Goal: Task Accomplishment & Management: Use online tool/utility

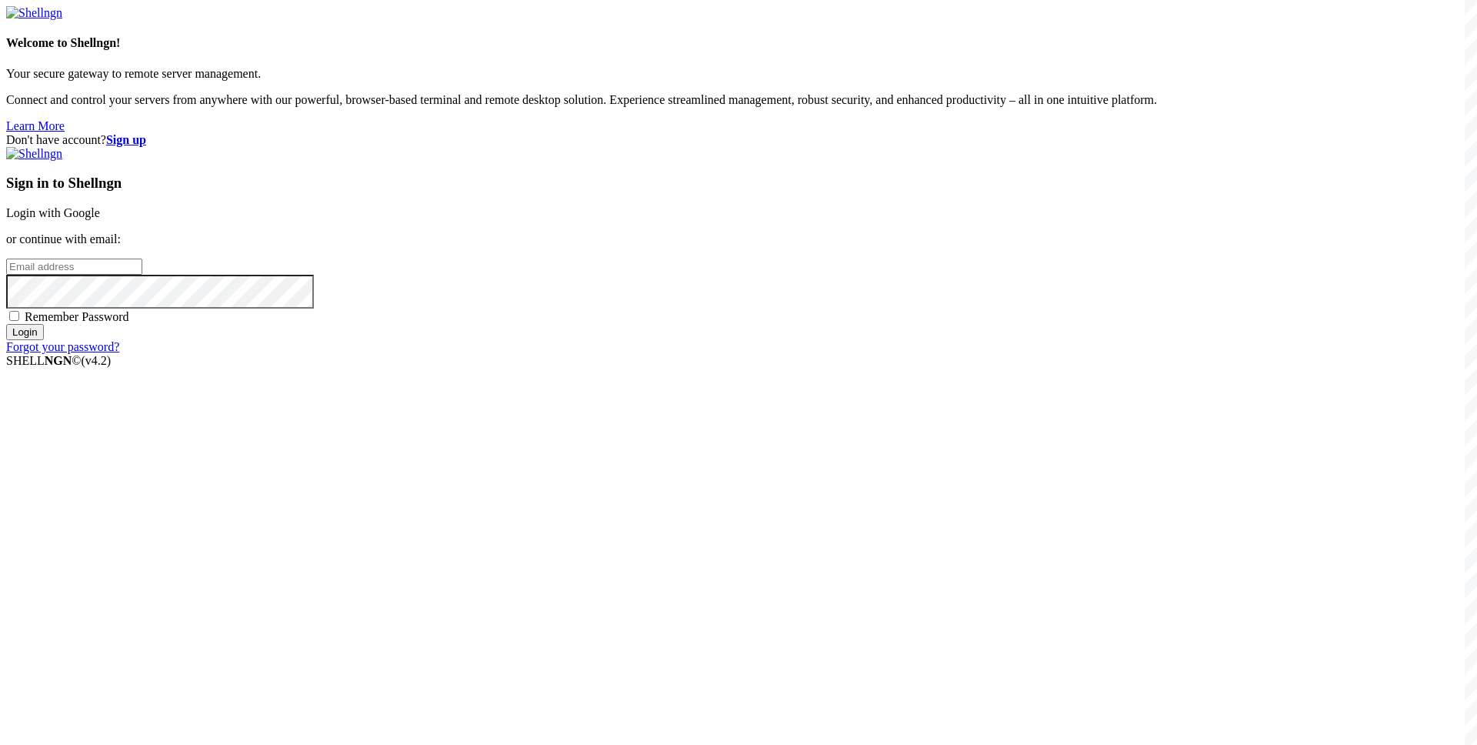
click at [624, 250] on div "Don't have account? Sign up Sign in to Shellngn Login with Google or continue w…" at bounding box center [738, 243] width 1465 height 221
click at [142, 275] on input "email" at bounding box center [74, 266] width 136 height 16
paste input "[EMAIL_ADDRESS][DOMAIN_NAME]"
type input "[EMAIL_ADDRESS][DOMAIN_NAME]"
click at [44, 340] on input "Login" at bounding box center [25, 332] width 38 height 16
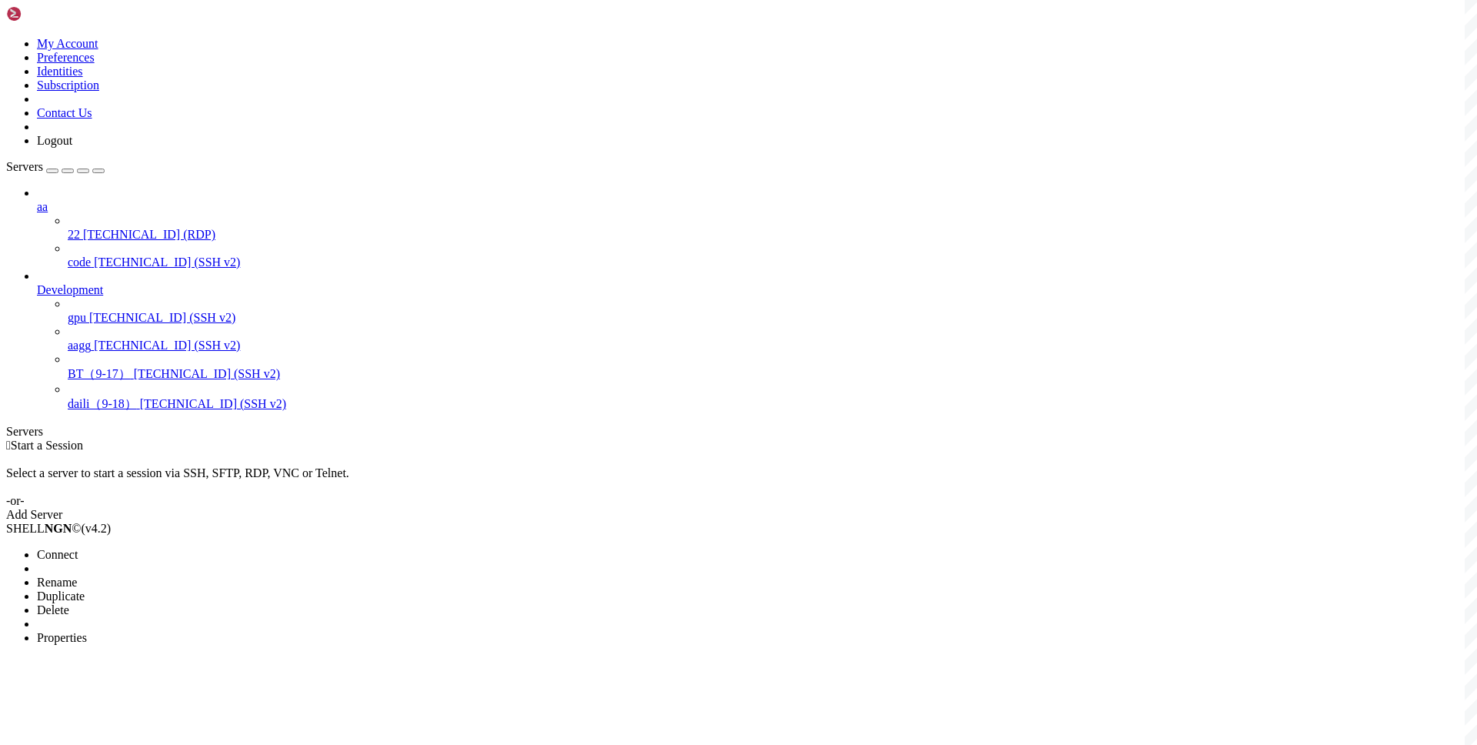
click at [177, 548] on li "Connect" at bounding box center [107, 555] width 140 height 14
click at [78, 548] on span "Connect" at bounding box center [57, 554] width 41 height 13
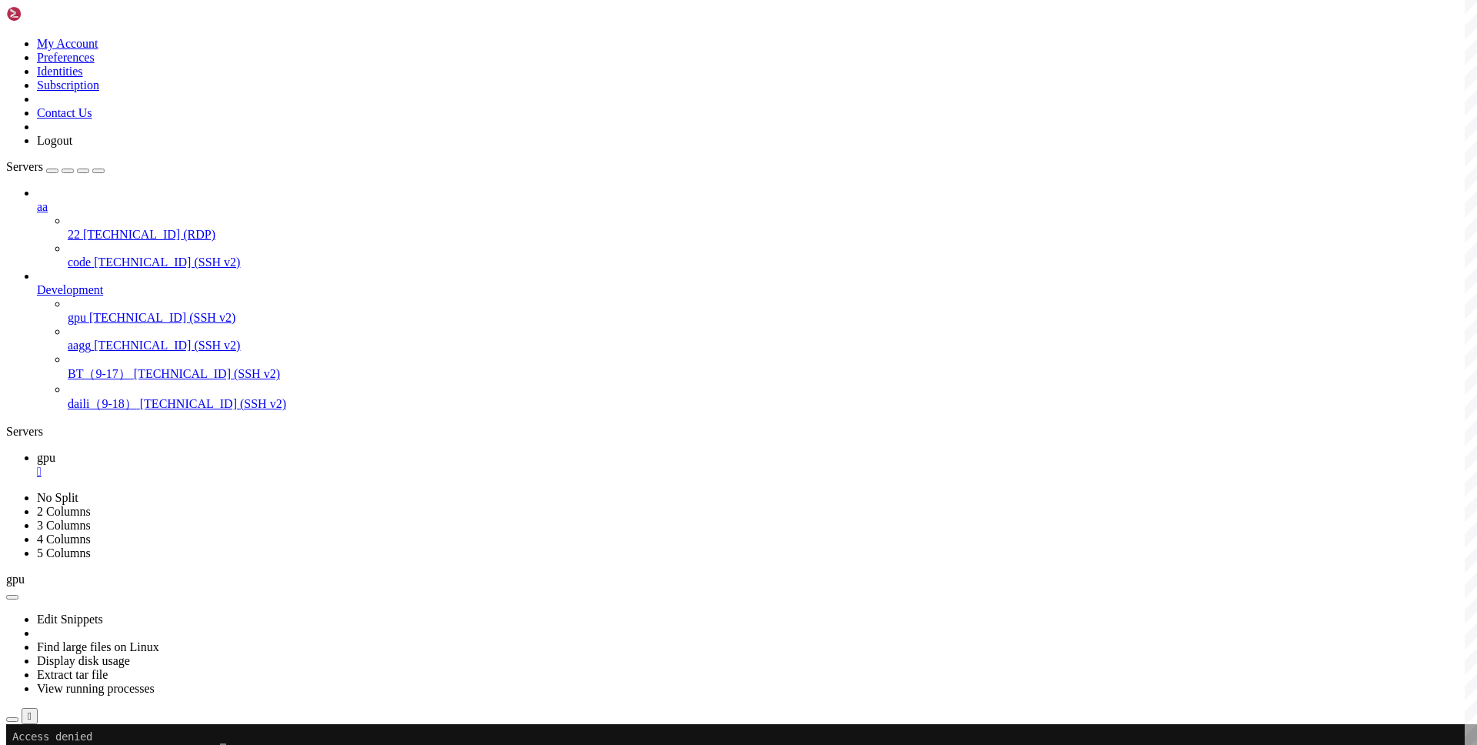
click at [255, 465] on div "" at bounding box center [754, 472] width 1434 height 14
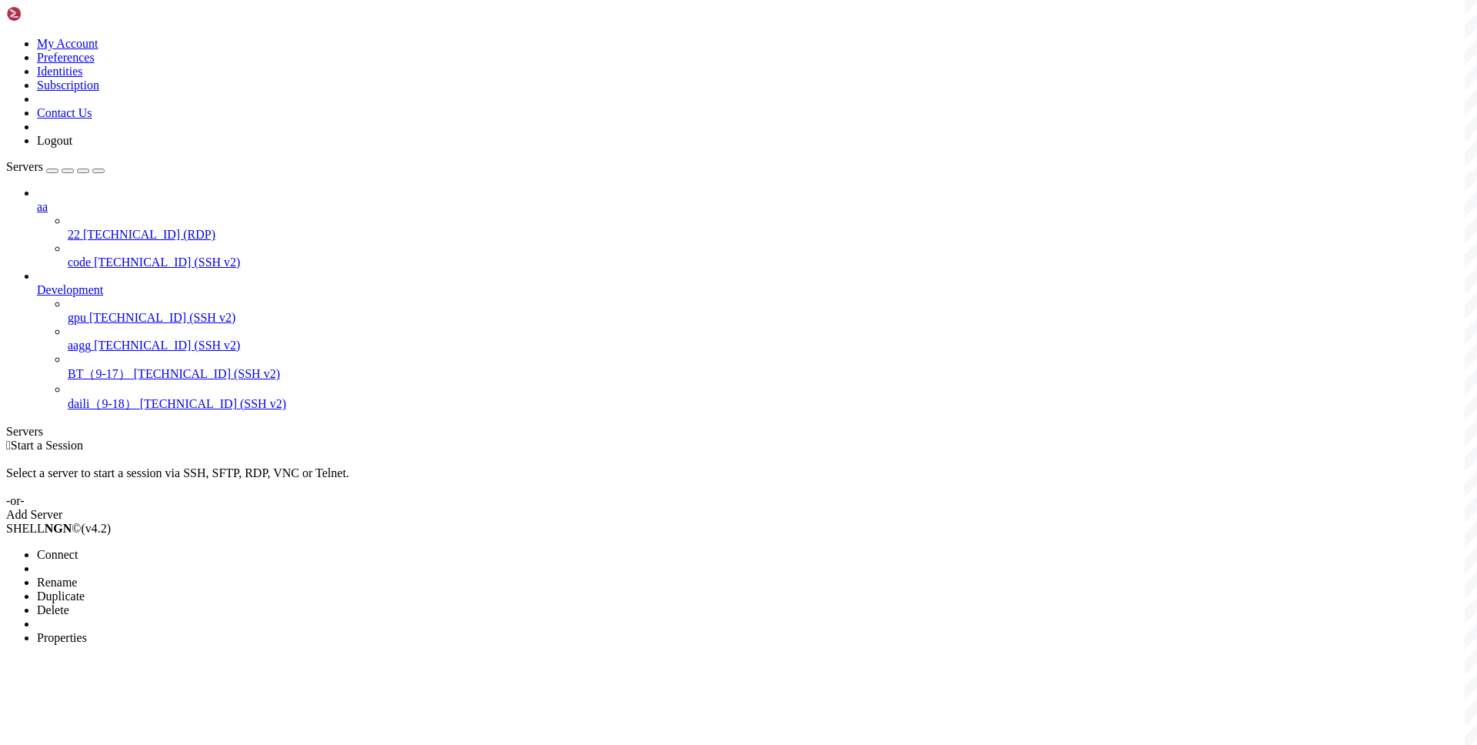
click at [377, 102] on div at bounding box center [738, 372] width 1477 height 745
click at [87, 645] on span "Properties" at bounding box center [62, 651] width 50 height 13
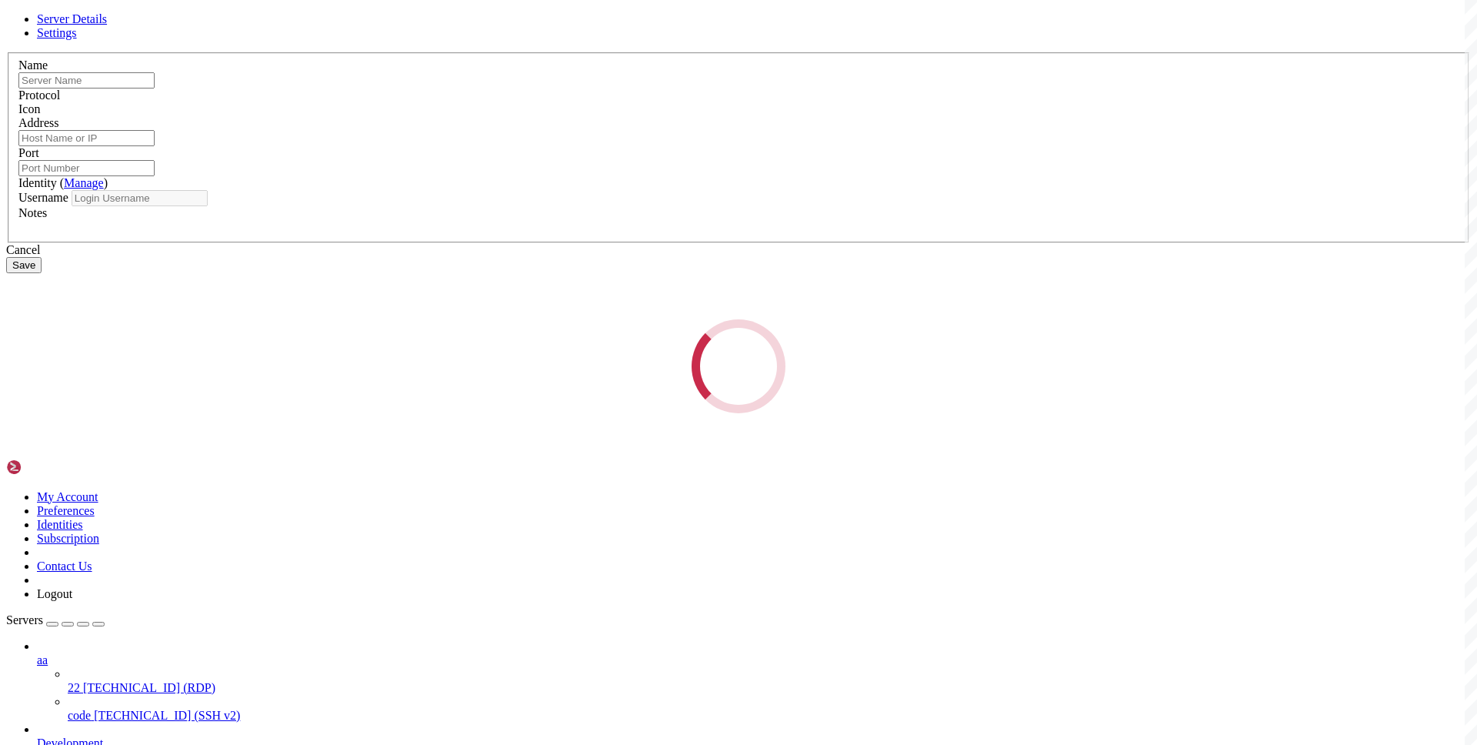
type input "gpu"
type input "47.254.120.117"
type input "22"
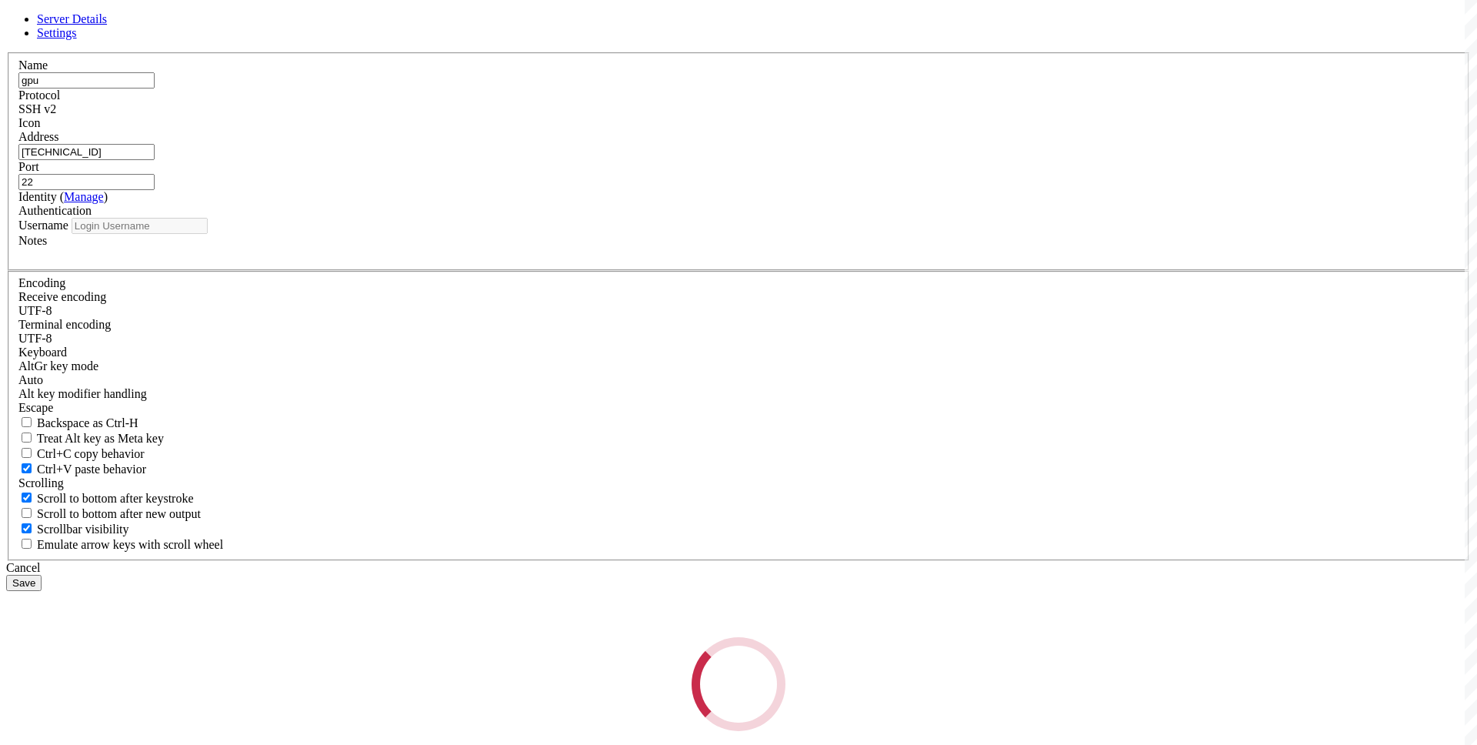
type input "root"
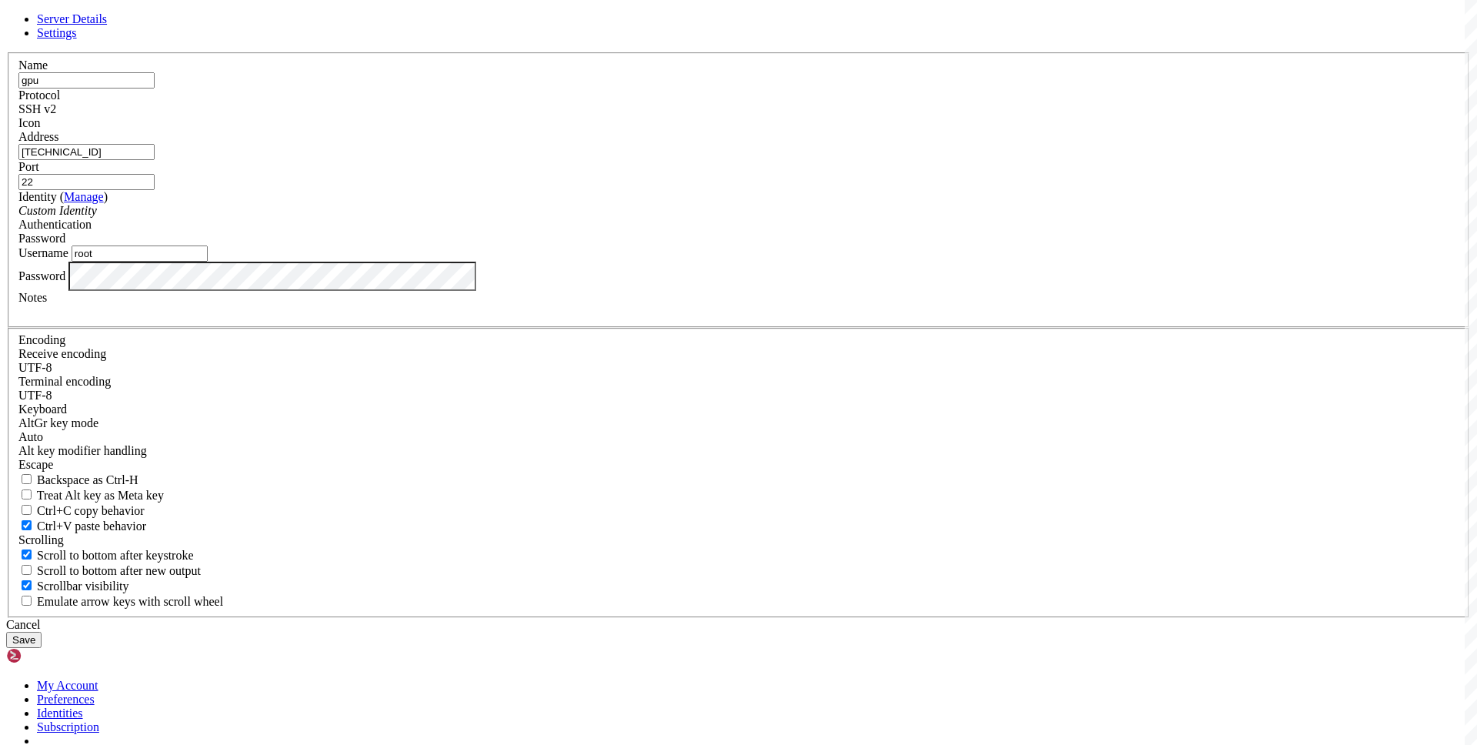
click at [155, 160] on input "47.254.120.117" at bounding box center [86, 152] width 136 height 16
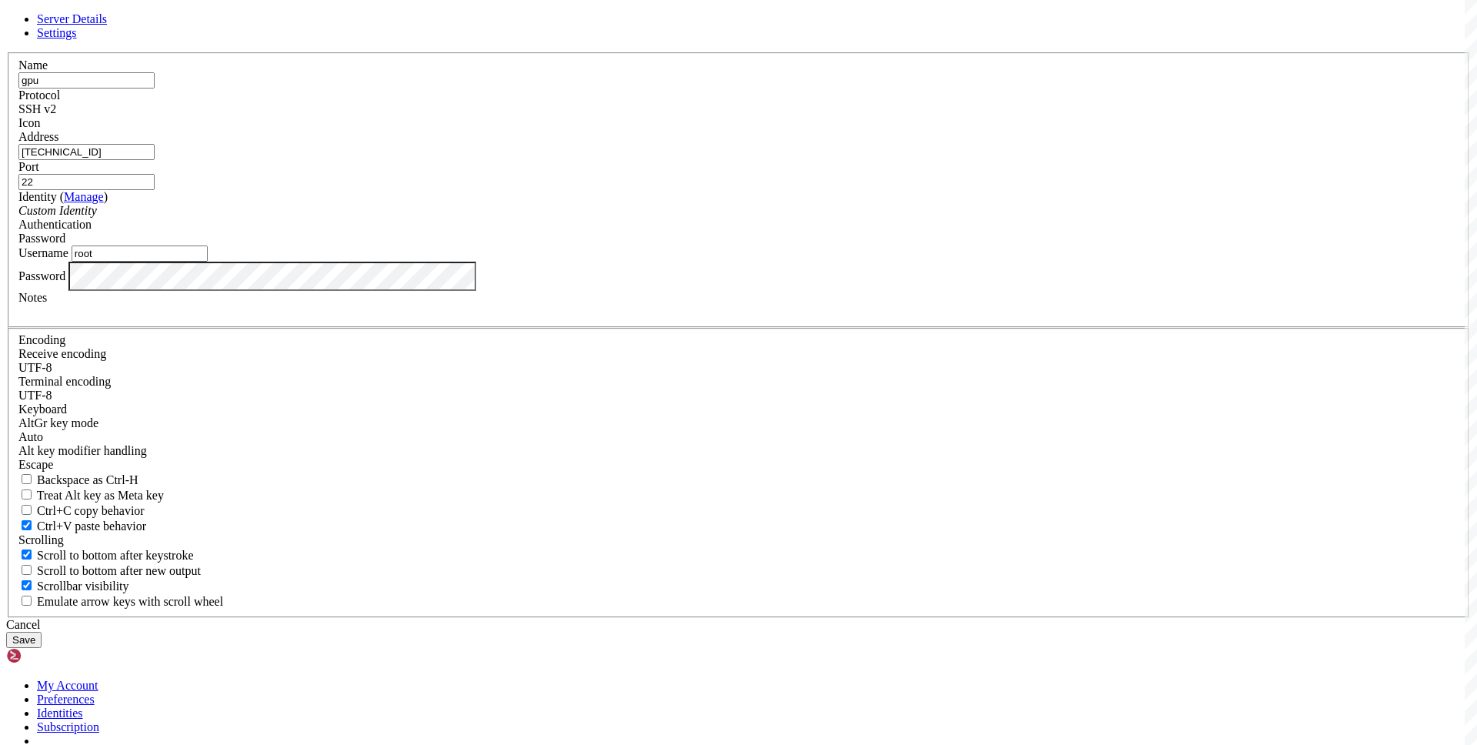
paste input "43.170.113"
type input "47.243.170.113"
click at [606, 291] on div "Password" at bounding box center [738, 276] width 1440 height 29
click at [42, 632] on button "Save" at bounding box center [23, 640] width 35 height 16
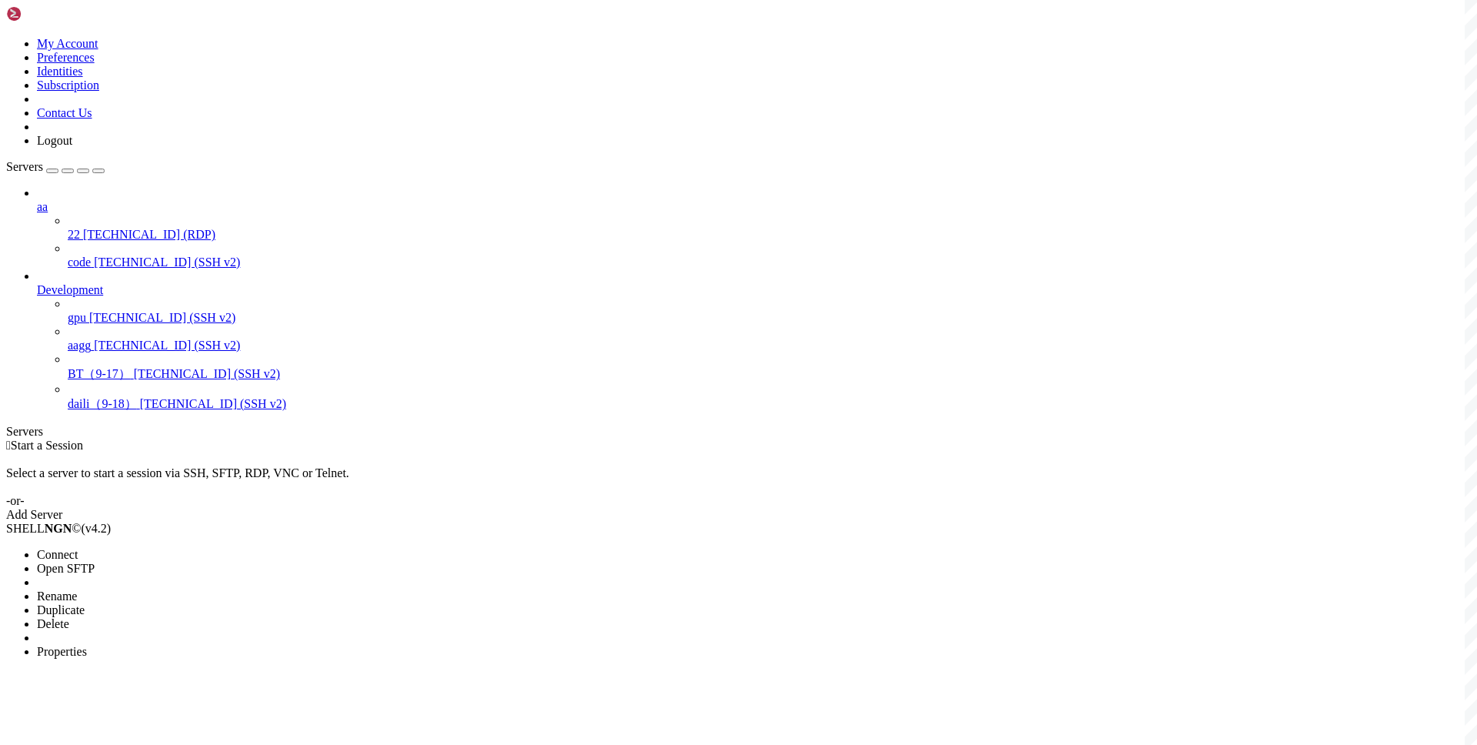
click at [78, 548] on span "Connect" at bounding box center [57, 554] width 41 height 13
